Goal: Register for event/course

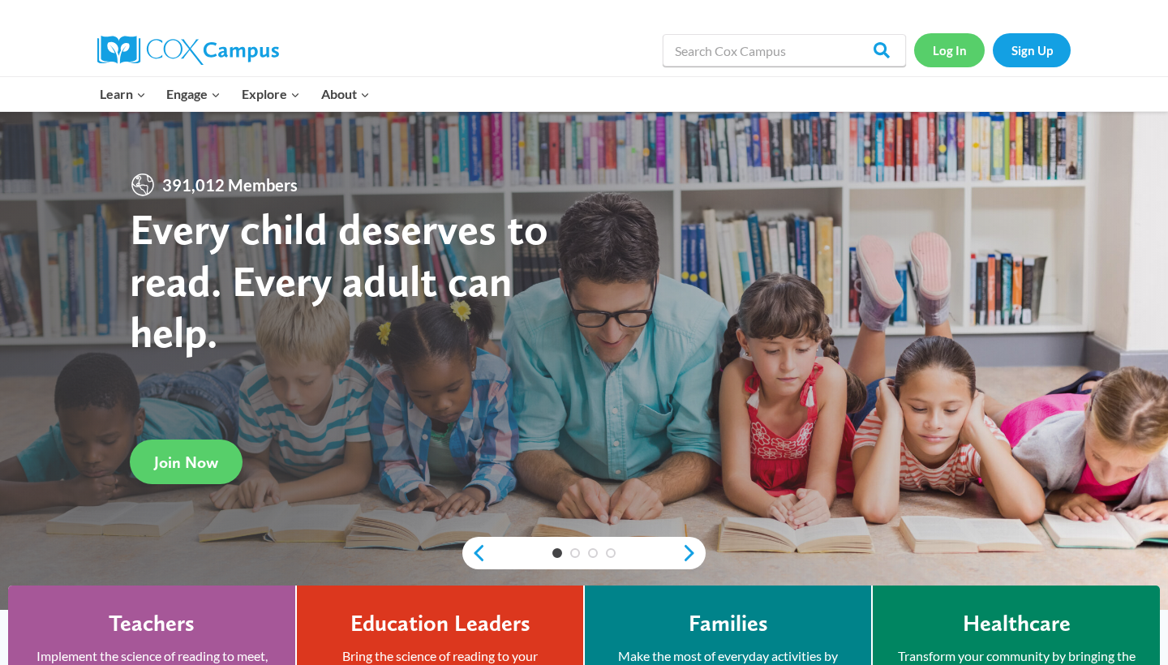
click at [957, 54] on link "Log In" at bounding box center [949, 49] width 71 height 33
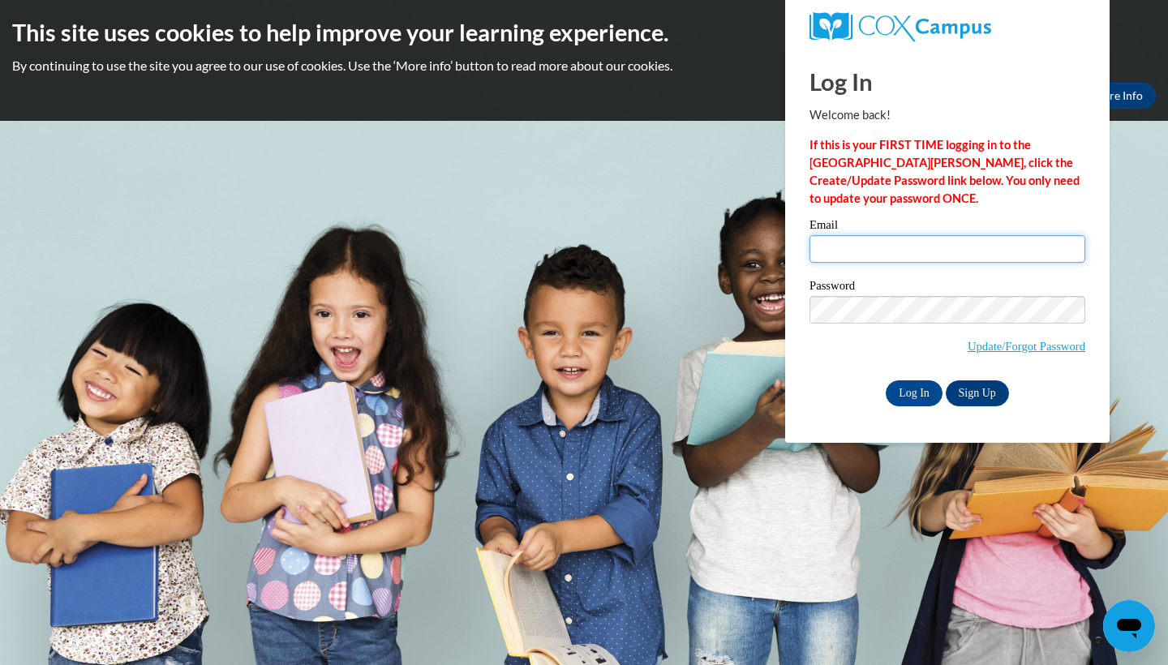
type input "mfossett2@daltonstate.edu"
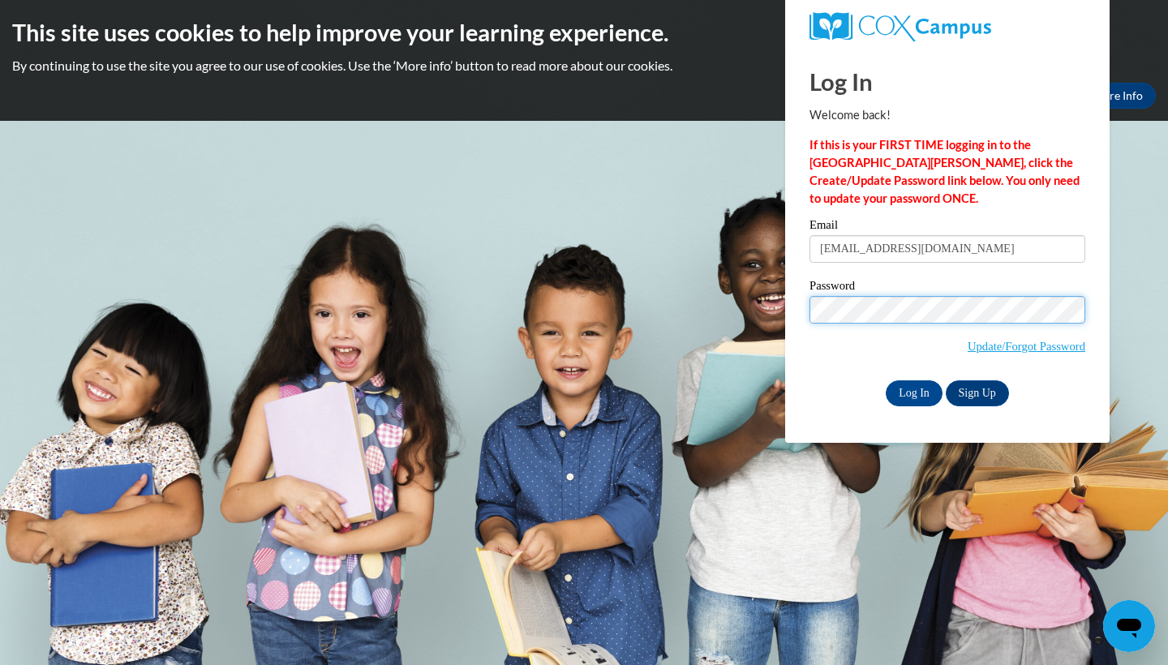
click at [913, 390] on input "Log In" at bounding box center [914, 394] width 57 height 26
click at [903, 386] on input "Log In" at bounding box center [914, 394] width 57 height 26
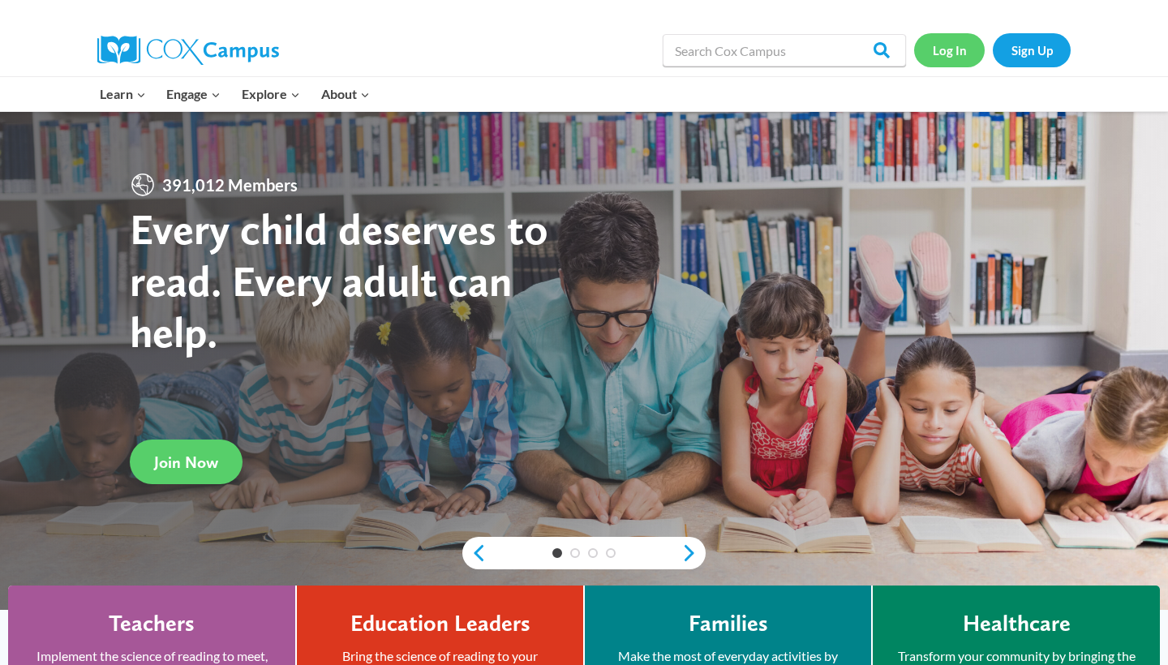
click at [955, 51] on link "Log In" at bounding box center [949, 49] width 71 height 33
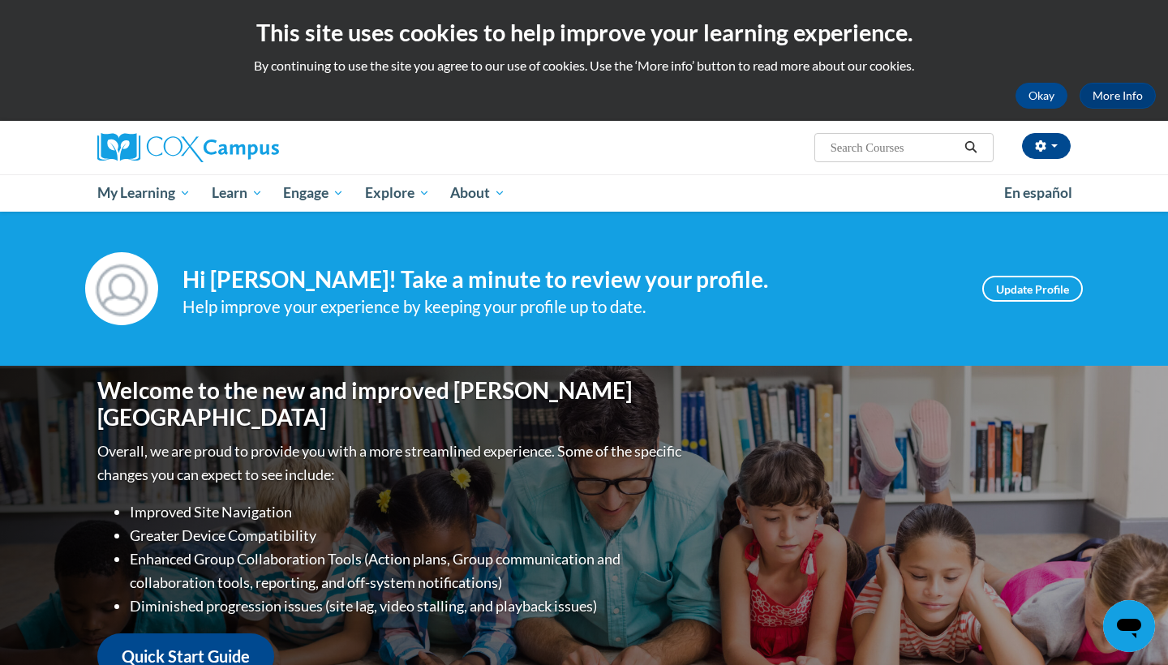
click at [860, 144] on input "Search..." at bounding box center [894, 147] width 130 height 19
type input "teaching writing for"
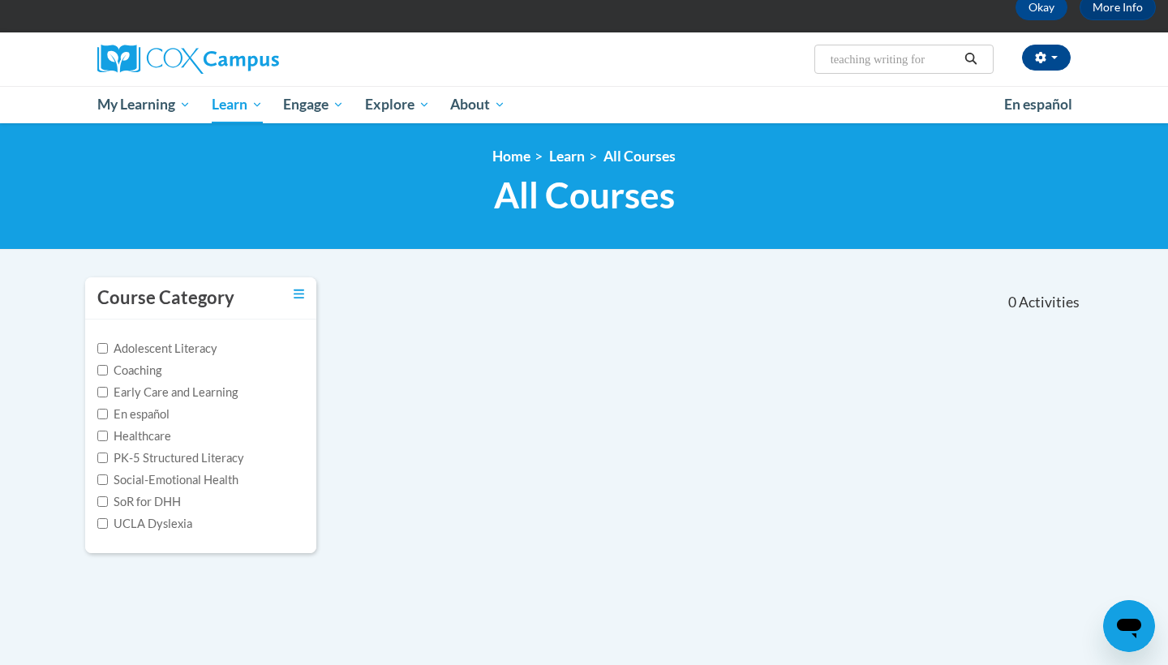
scroll to position [101, 0]
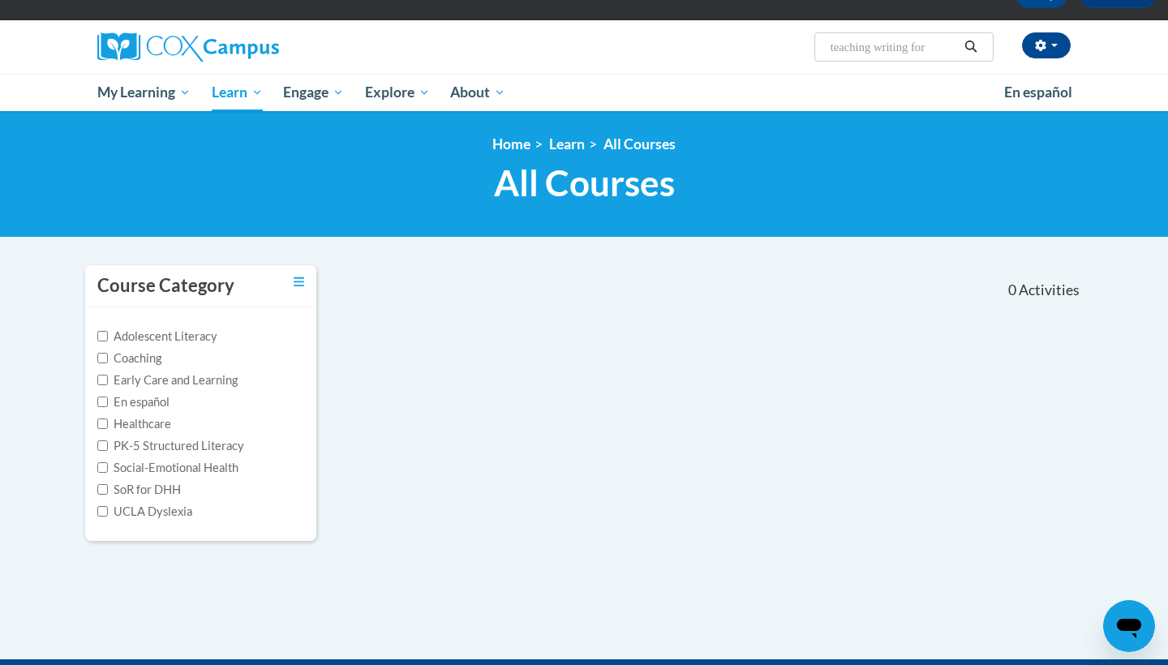
click at [936, 54] on input "teaching writing for" at bounding box center [894, 46] width 130 height 19
type input "teaching writing for k-3rd"
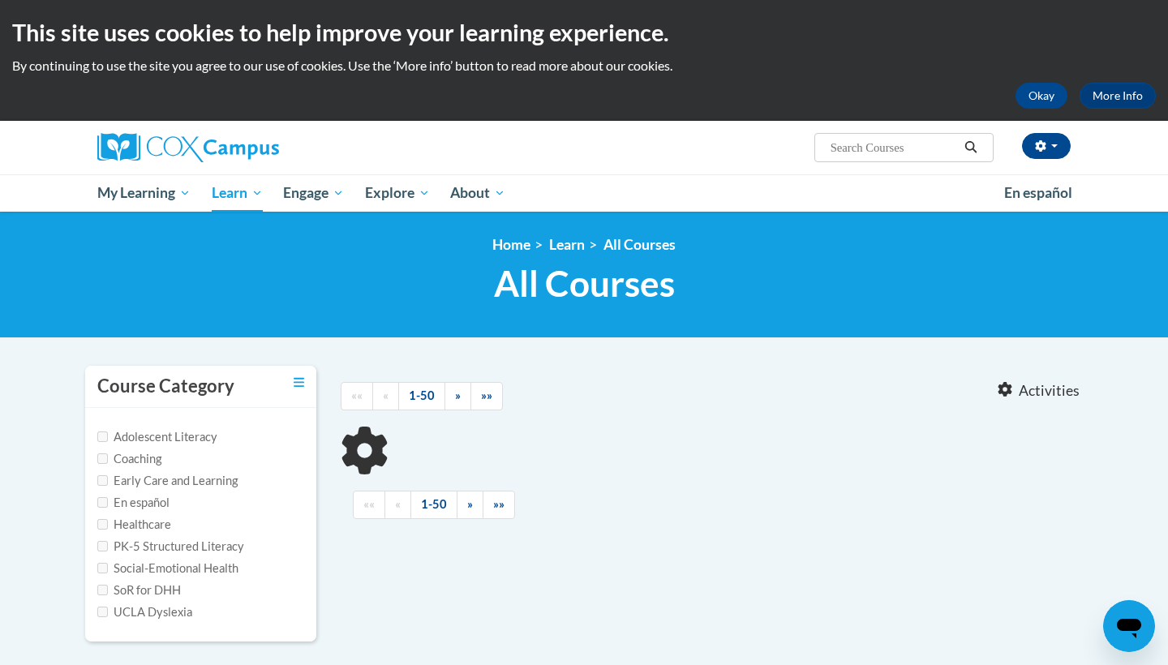
type input "teaching writing for k-3rd"
click at [949, 152] on input "teaching writing for k-3rd" at bounding box center [894, 147] width 130 height 19
click at [957, 151] on input "teaching writing for k-3rd" at bounding box center [894, 147] width 130 height 19
click at [957, 155] on input "teaching writing for k-3rd" at bounding box center [894, 147] width 130 height 19
click at [953, 148] on input "teaching writing for k-3rd" at bounding box center [894, 147] width 130 height 19
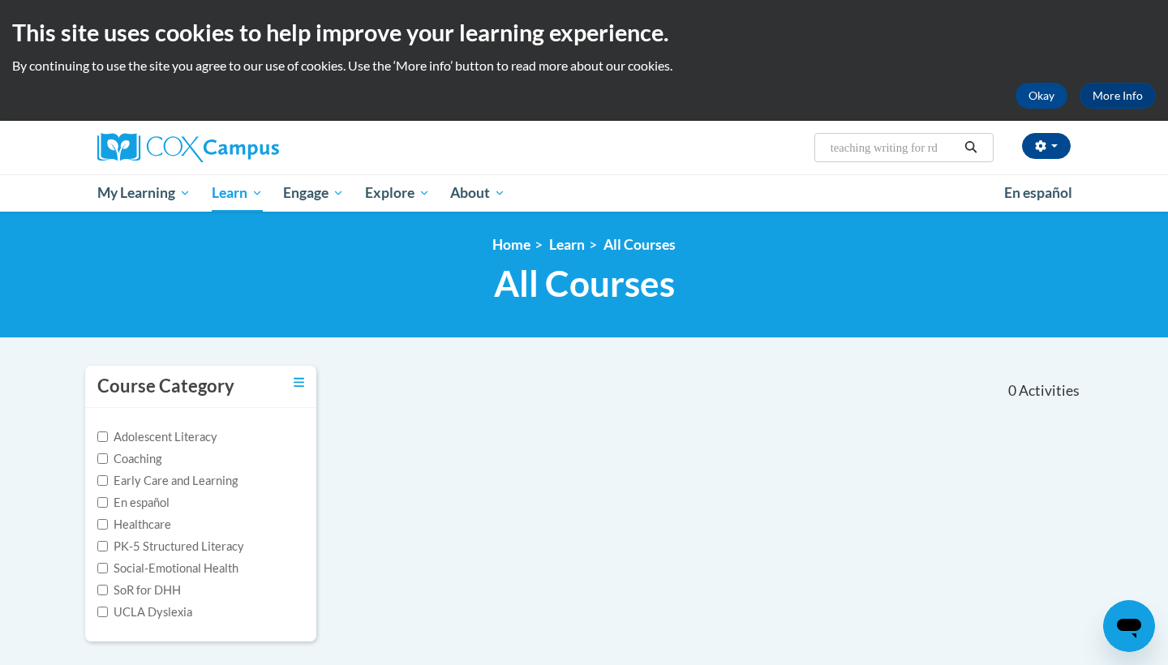
click at [953, 154] on input "teaching writing for rd" at bounding box center [894, 147] width 130 height 19
type input "teaching writing"
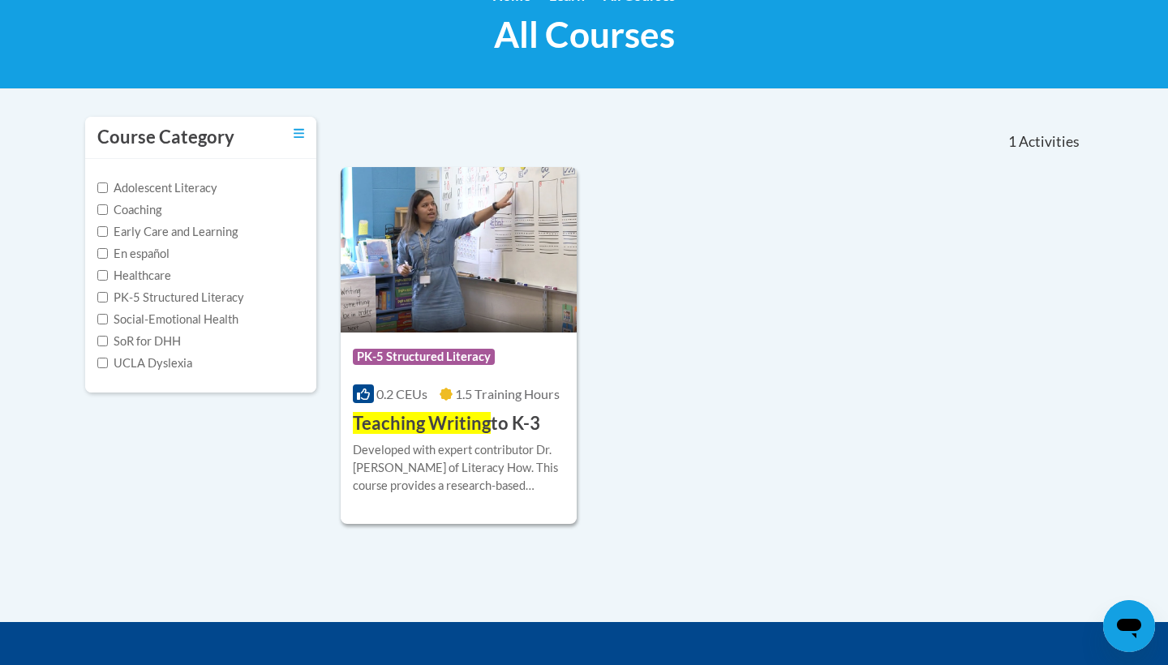
scroll to position [302, 0]
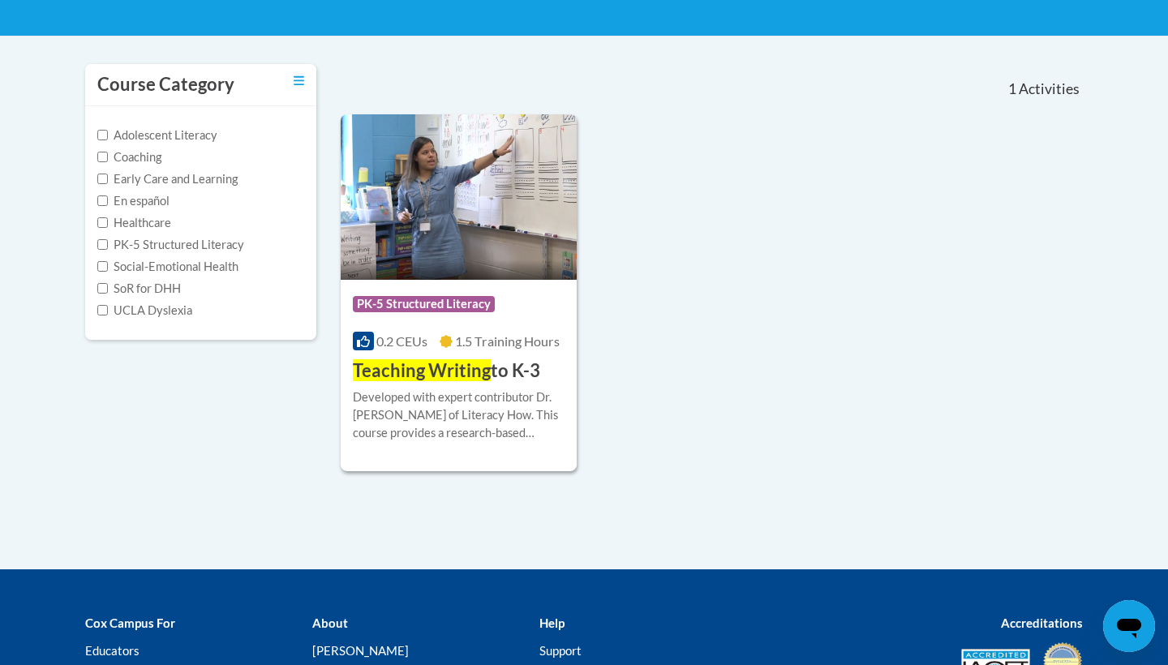
click at [484, 217] on img at bounding box center [459, 197] width 236 height 166
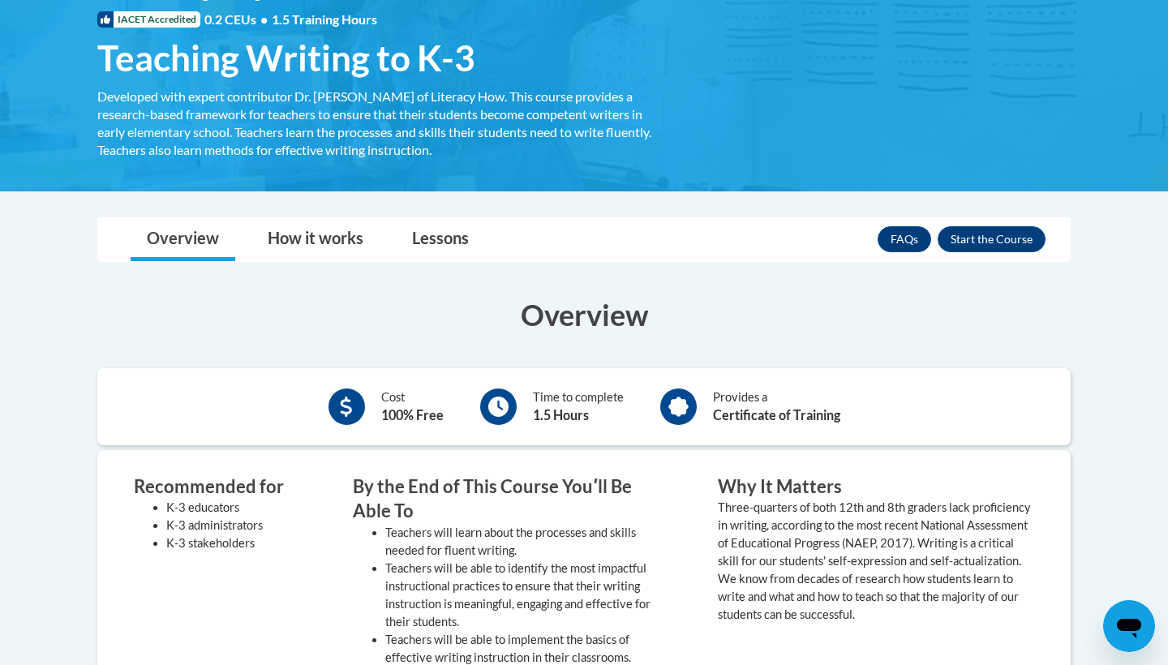
scroll to position [252, 0]
click at [1017, 231] on button "Enroll" at bounding box center [992, 239] width 108 height 26
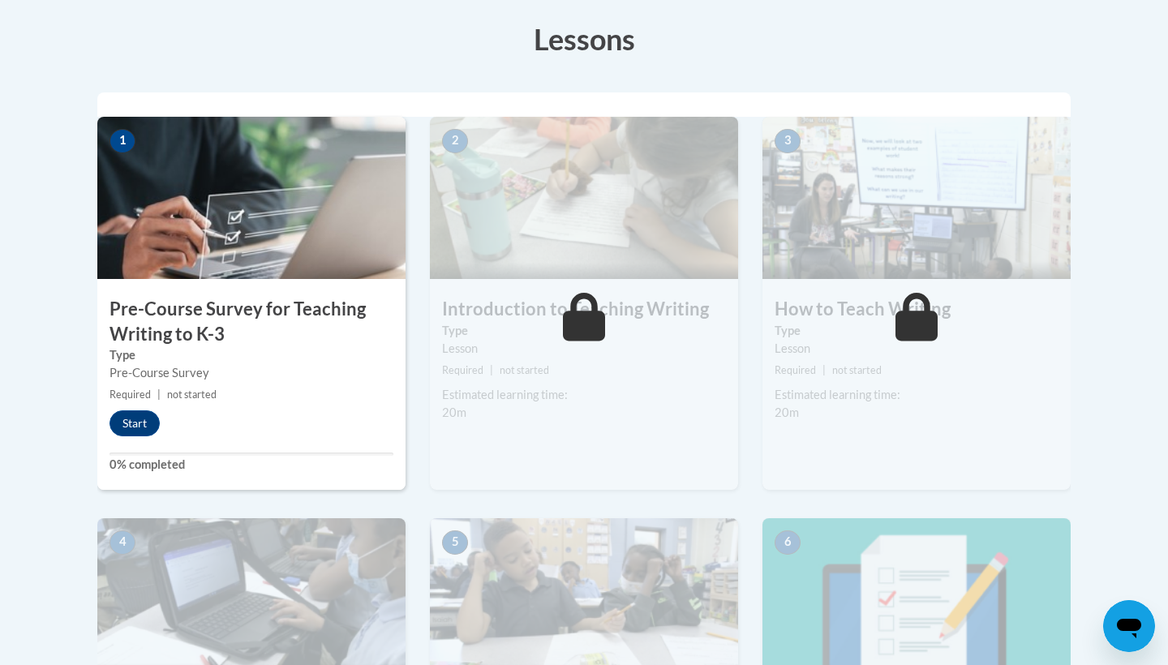
scroll to position [450, 0]
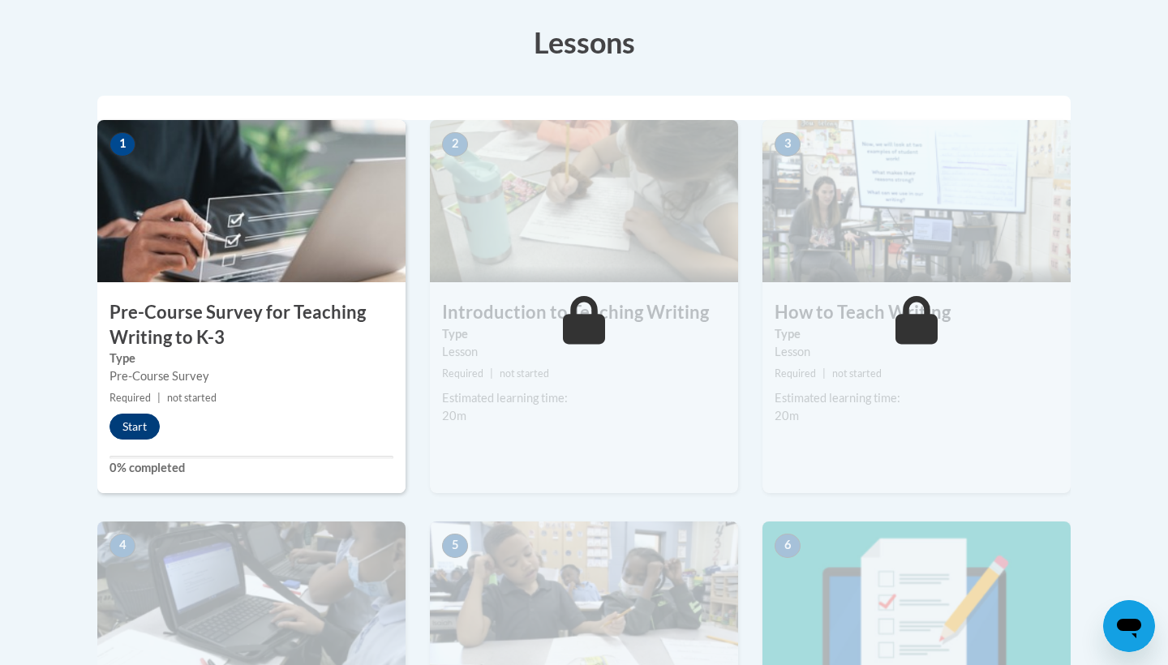
click at [144, 415] on button "Start" at bounding box center [135, 427] width 50 height 26
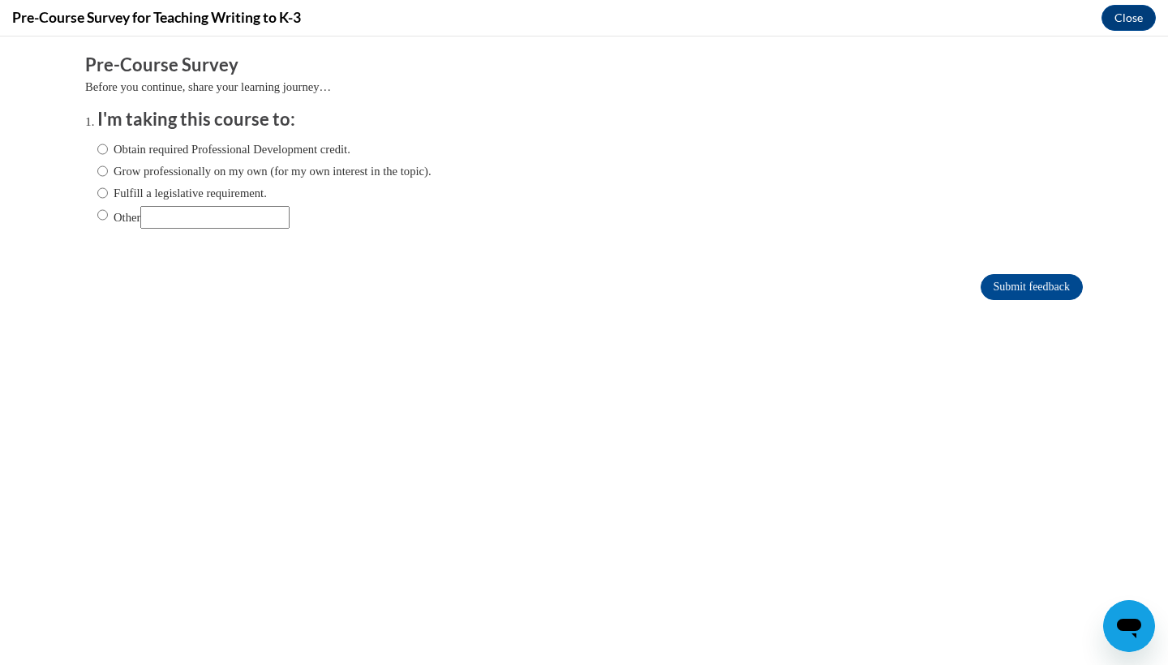
scroll to position [0, 0]
click at [105, 170] on input "Grow professionally on my own (for my own interest in the topic)." at bounding box center [102, 171] width 11 height 18
radio input "true"
click at [103, 213] on input "Other" at bounding box center [102, 215] width 11 height 18
radio input "true"
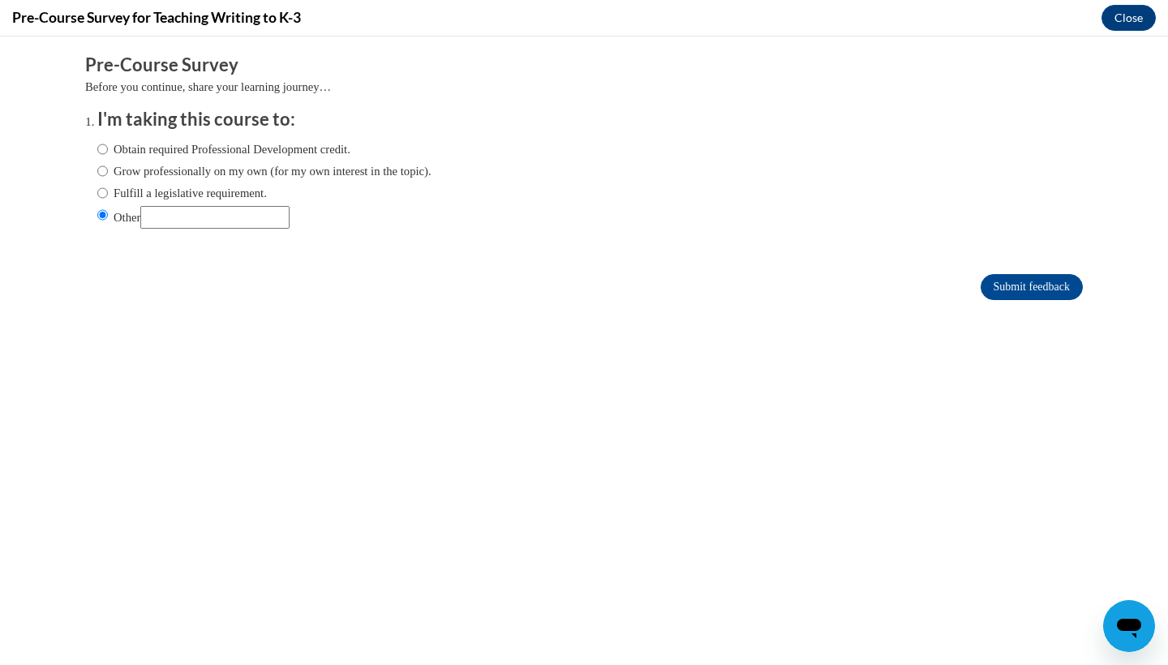
click at [144, 142] on label "Obtain required Professional Development credit." at bounding box center [223, 149] width 253 height 18
click at [108, 142] on input "Obtain required Professional Development credit." at bounding box center [102, 149] width 11 height 18
radio input "true"
click at [110, 213] on label "Other" at bounding box center [193, 217] width 192 height 23
click at [108, 213] on input "Other" at bounding box center [102, 215] width 11 height 18
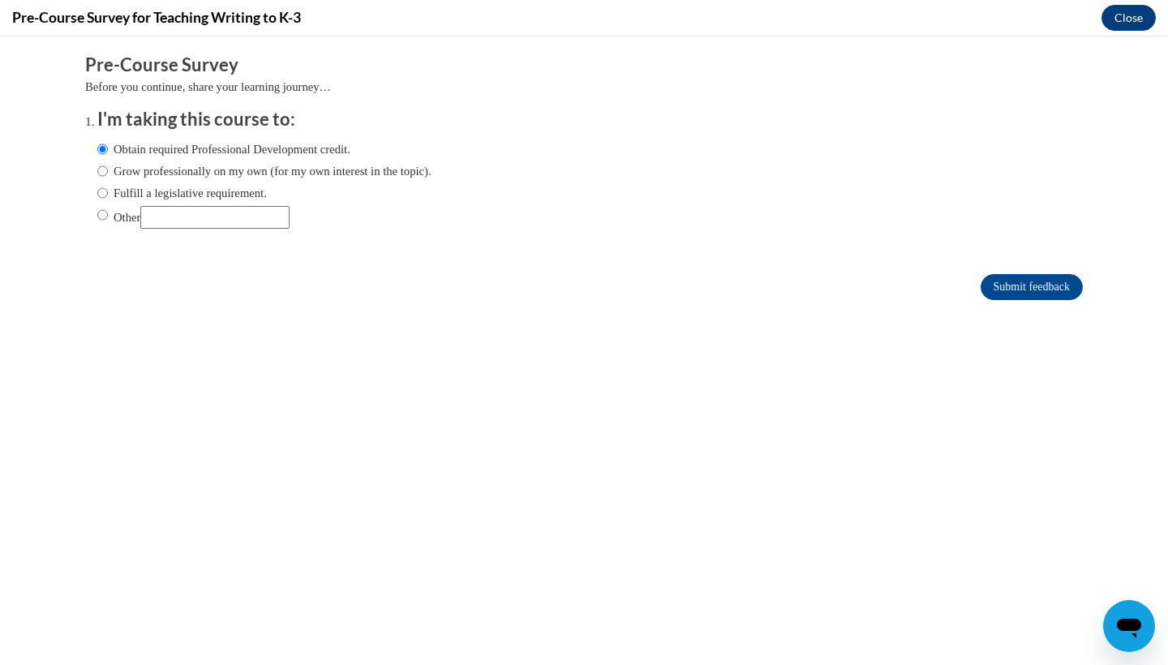
radio input "true"
click at [1011, 281] on input "Submit feedback" at bounding box center [1032, 287] width 102 height 26
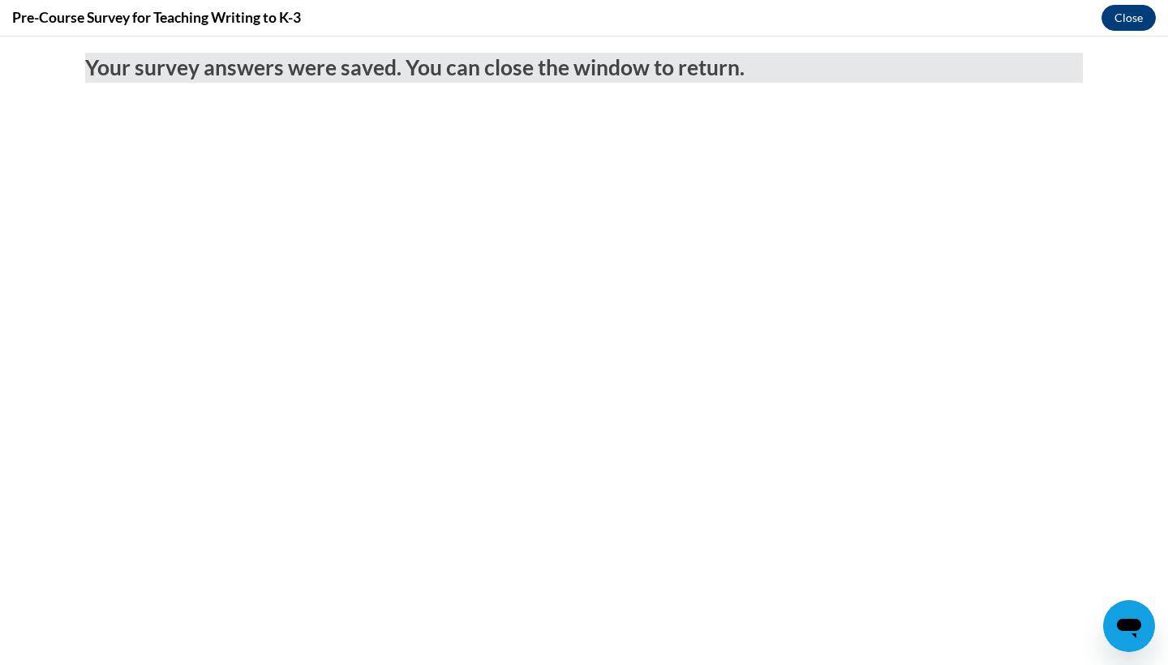
click at [1138, 11] on button "Close" at bounding box center [1129, 18] width 54 height 26
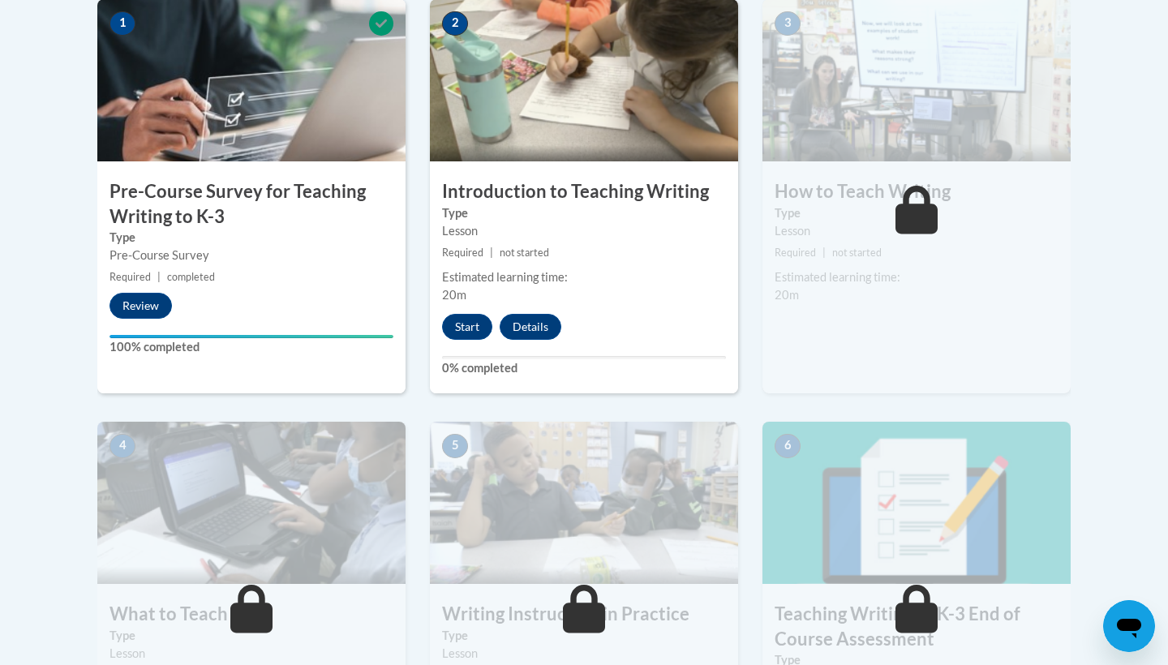
scroll to position [608, 0]
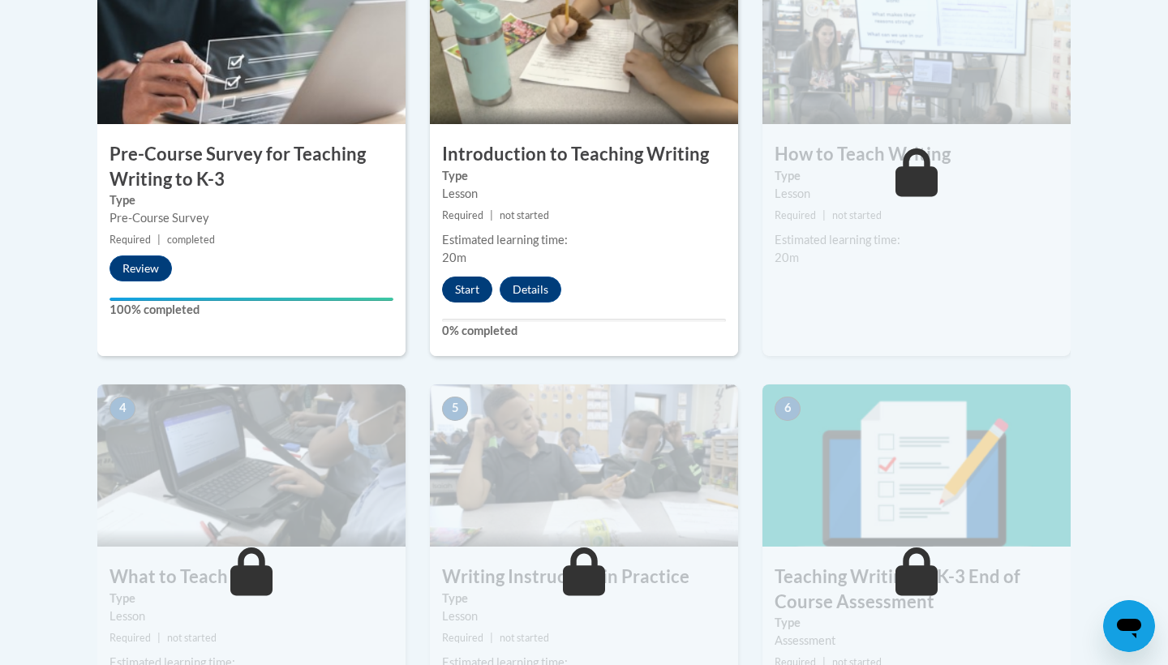
click at [470, 285] on button "Start" at bounding box center [467, 290] width 50 height 26
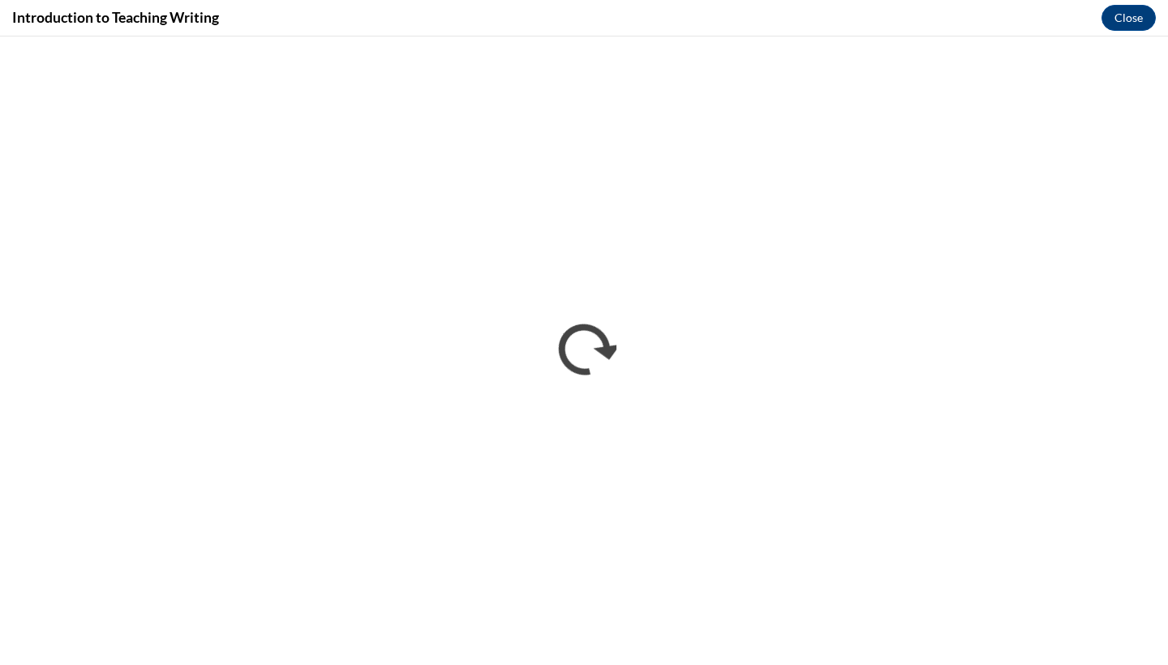
scroll to position [0, 0]
